Goal: Task Accomplishment & Management: Manage account settings

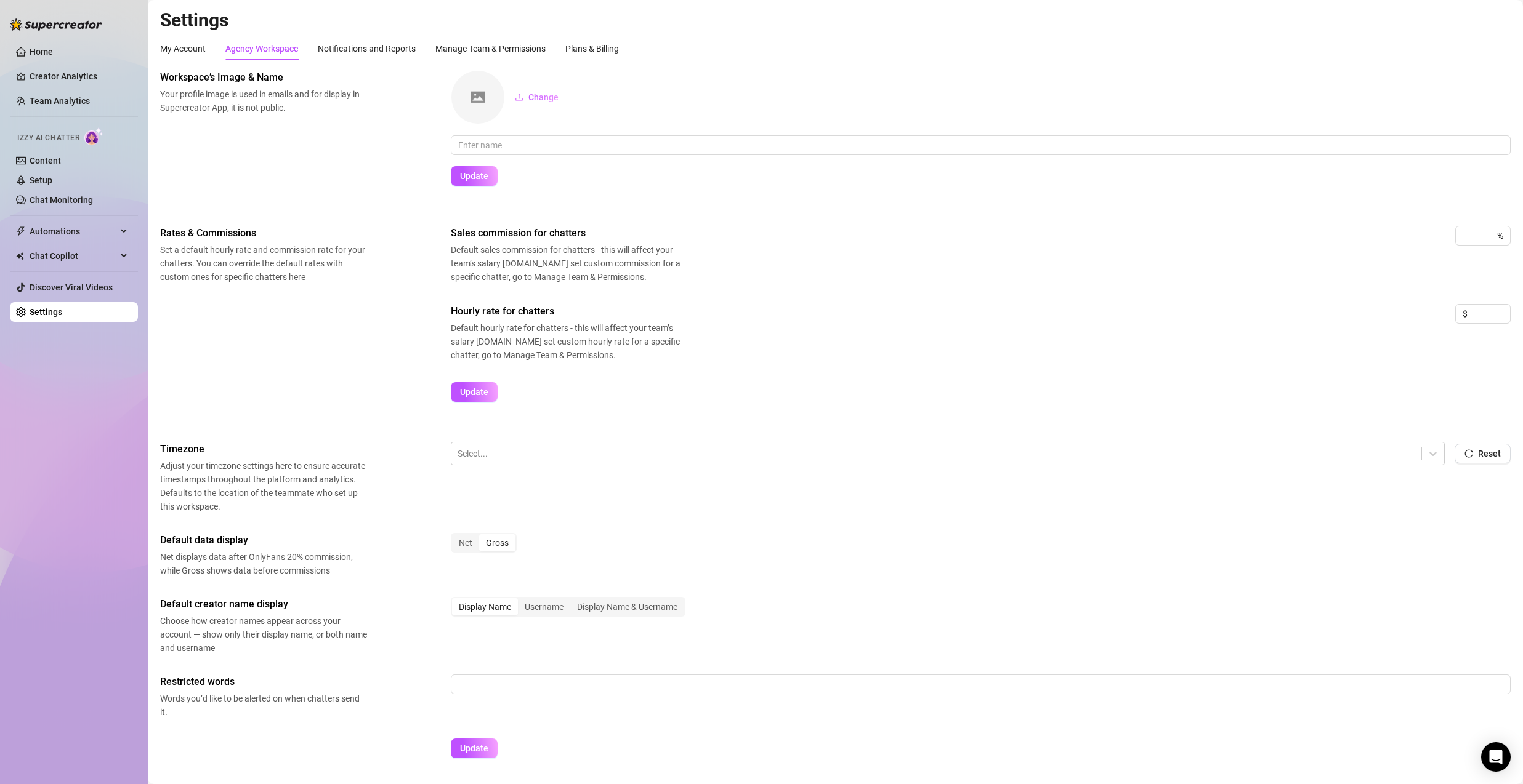
click at [1050, 27] on h2 "Settings" at bounding box center [835, 20] width 1351 height 24
